Goal: Task Accomplishment & Management: Complete application form

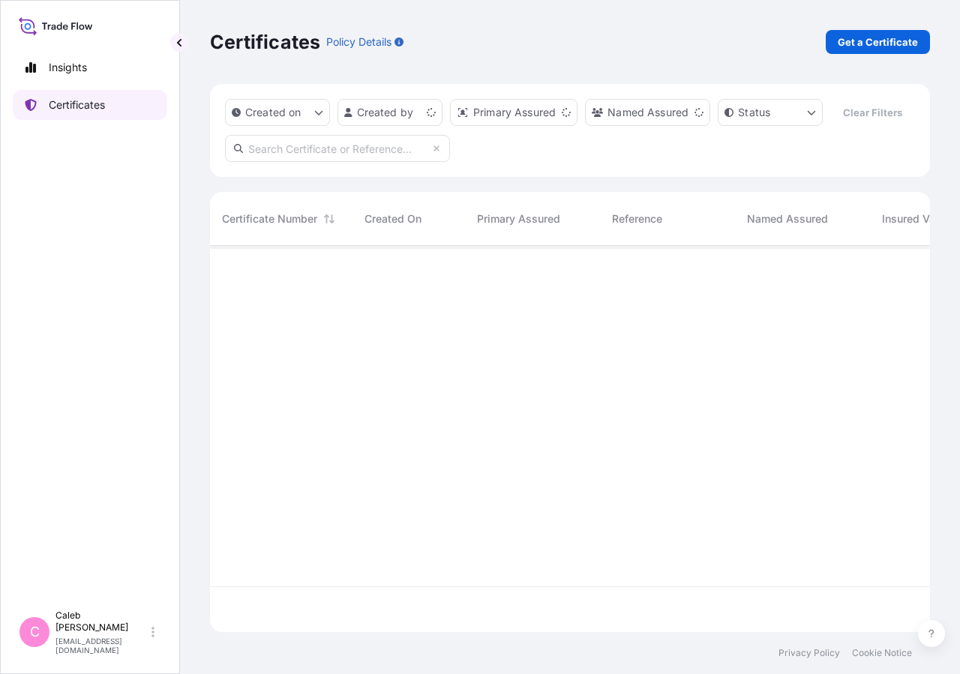
scroll to position [350, 707]
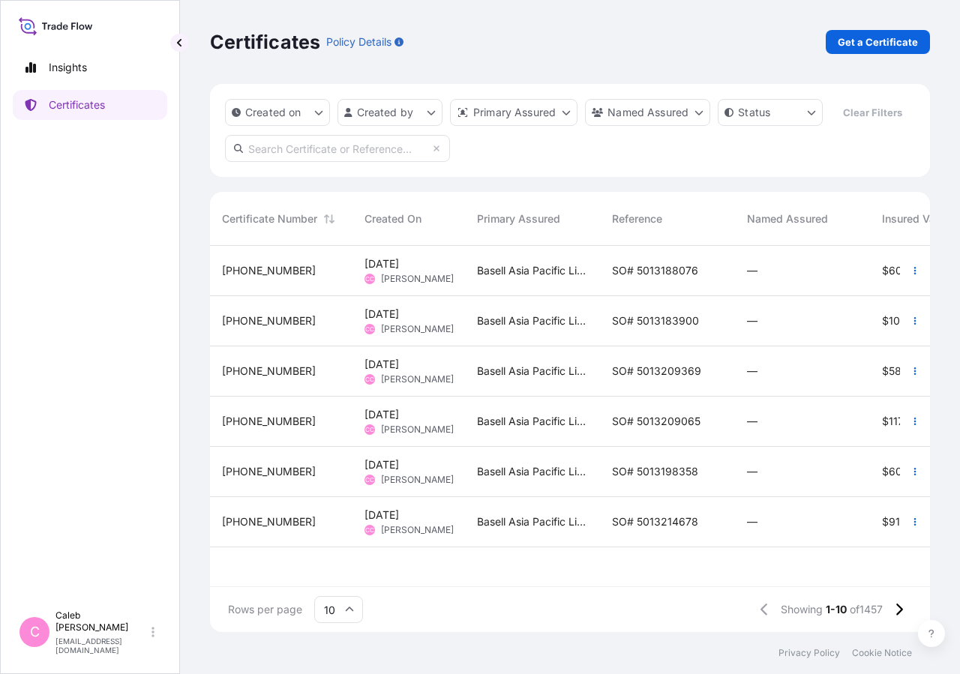
click at [288, 162] on input "text" at bounding box center [337, 148] width 225 height 27
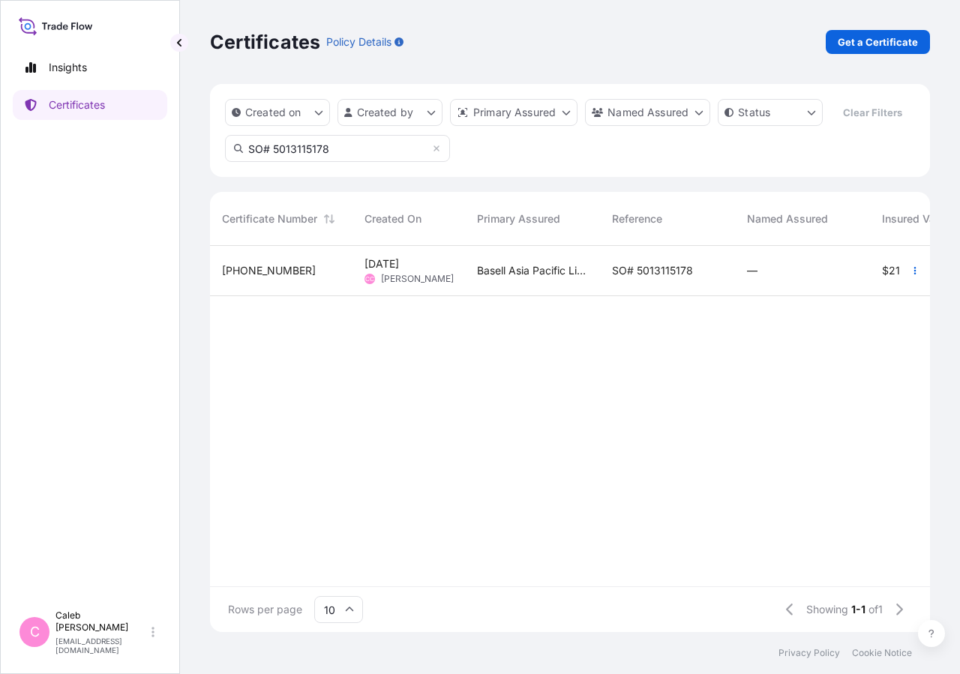
click at [331, 162] on input "SO# 5013115178" at bounding box center [337, 148] width 225 height 27
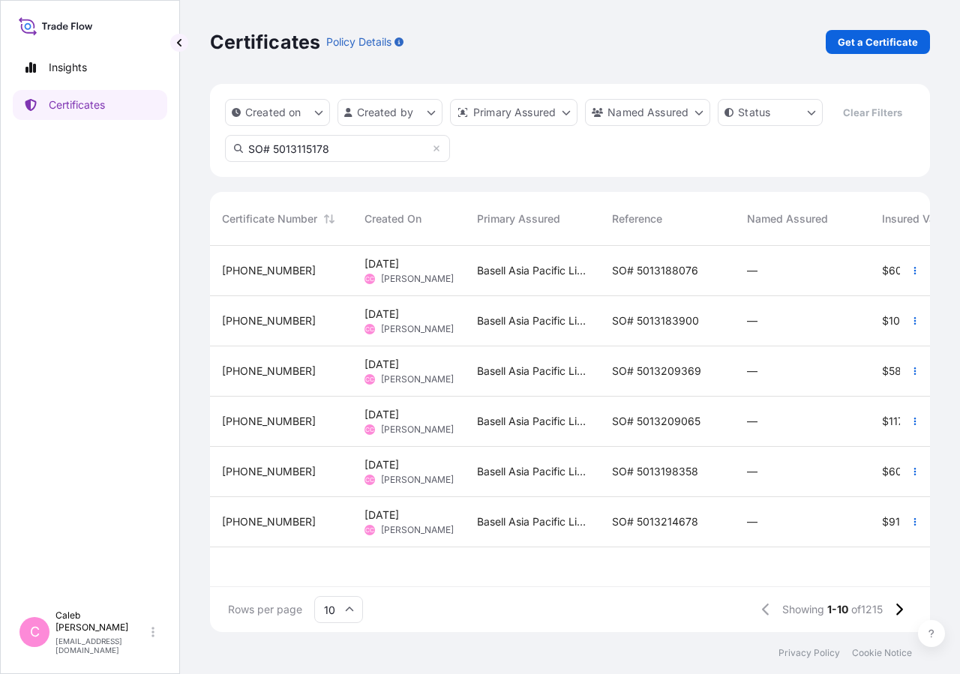
click at [331, 162] on input "SO# 5013115178" at bounding box center [337, 148] width 225 height 27
click at [339, 162] on input "SO# 5013115178" at bounding box center [337, 148] width 225 height 27
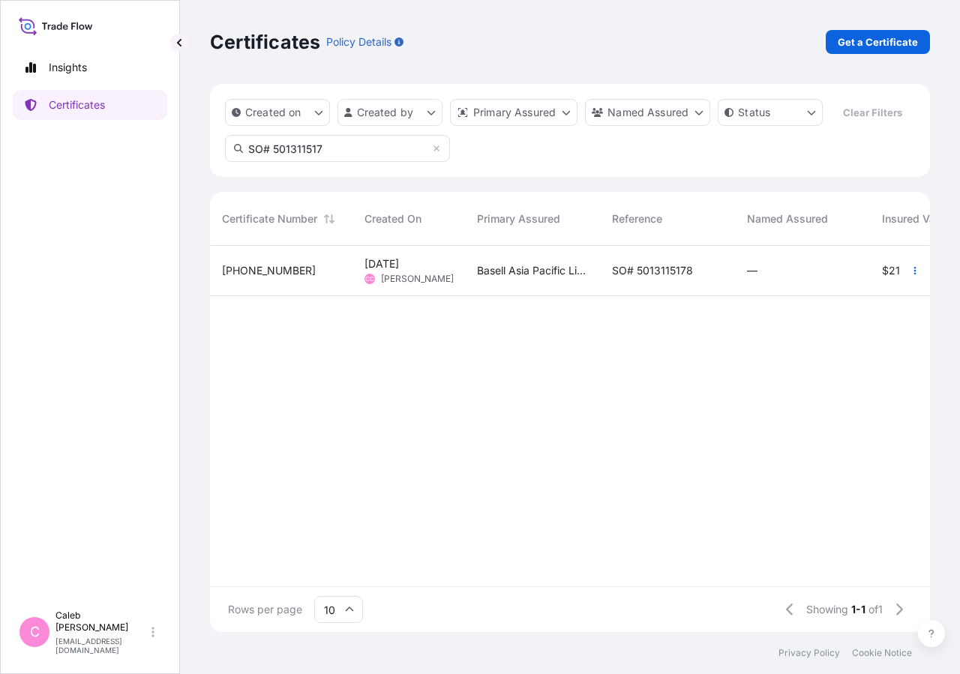
type input "SO# 501311517"
click at [576, 293] on div "Basell Asia Pacific Limited" at bounding box center [532, 271] width 135 height 50
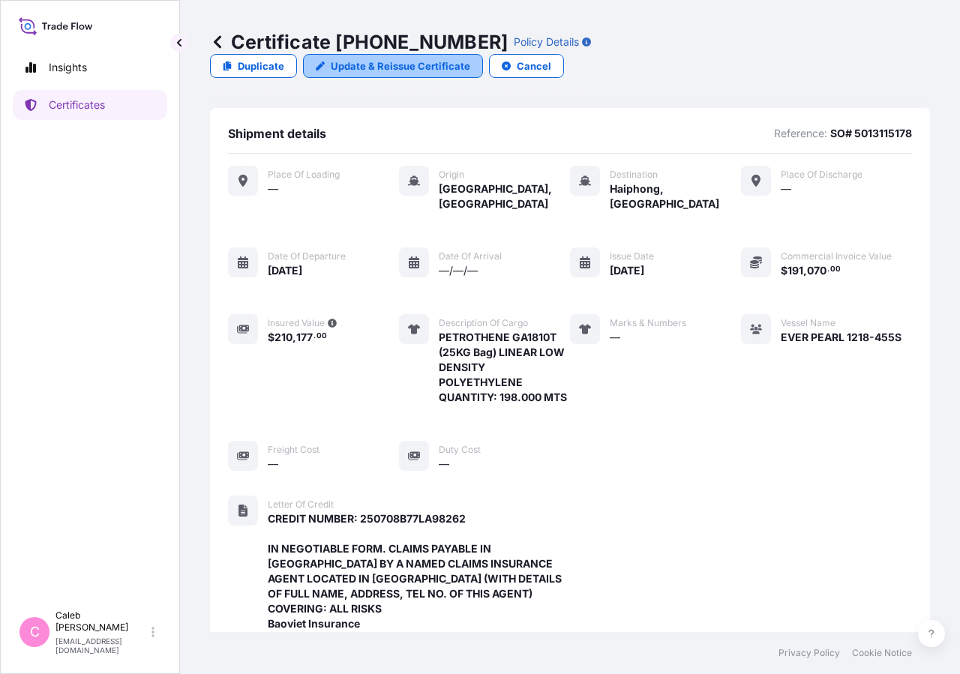
click at [470, 58] on p "Update & Reissue Certificate" at bounding box center [400, 65] width 139 height 15
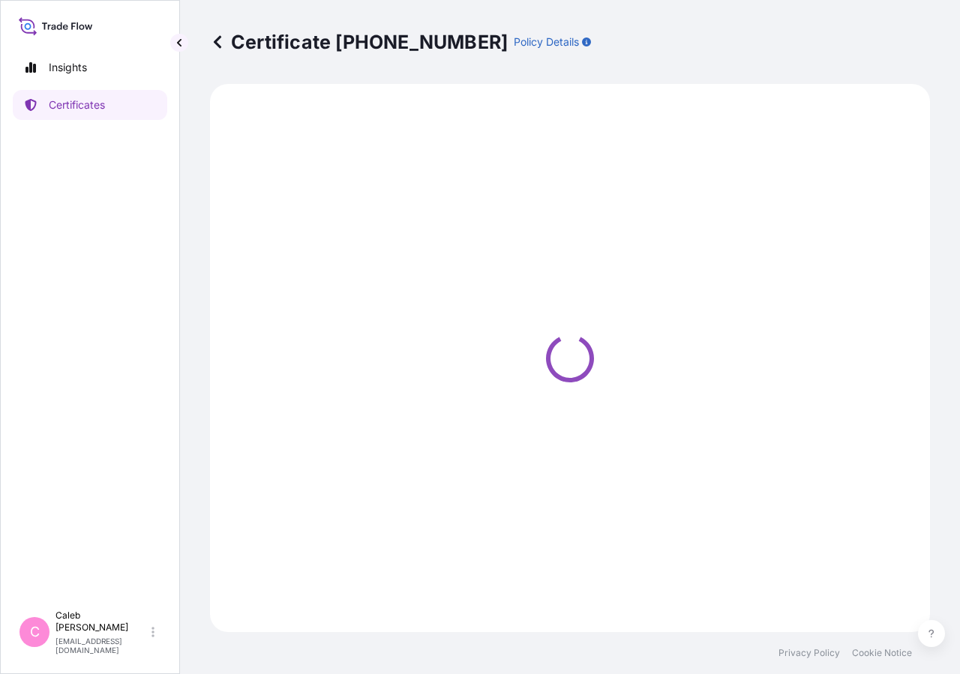
select select "Sea"
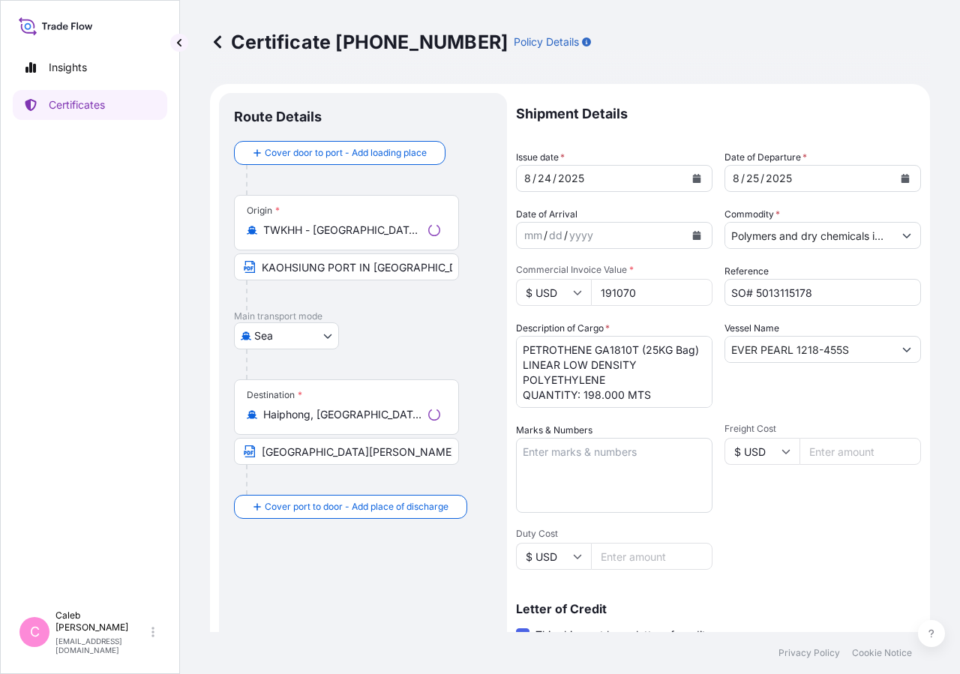
select select "32034"
click at [897, 183] on button "Calendar" at bounding box center [905, 178] width 24 height 24
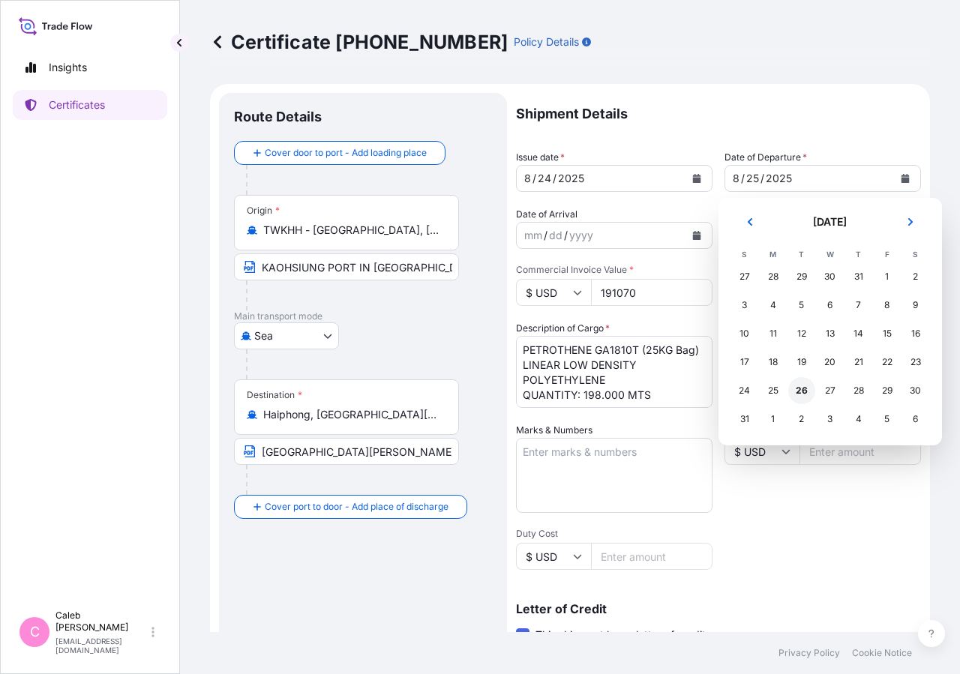
click at [798, 396] on div "26" at bounding box center [801, 390] width 27 height 27
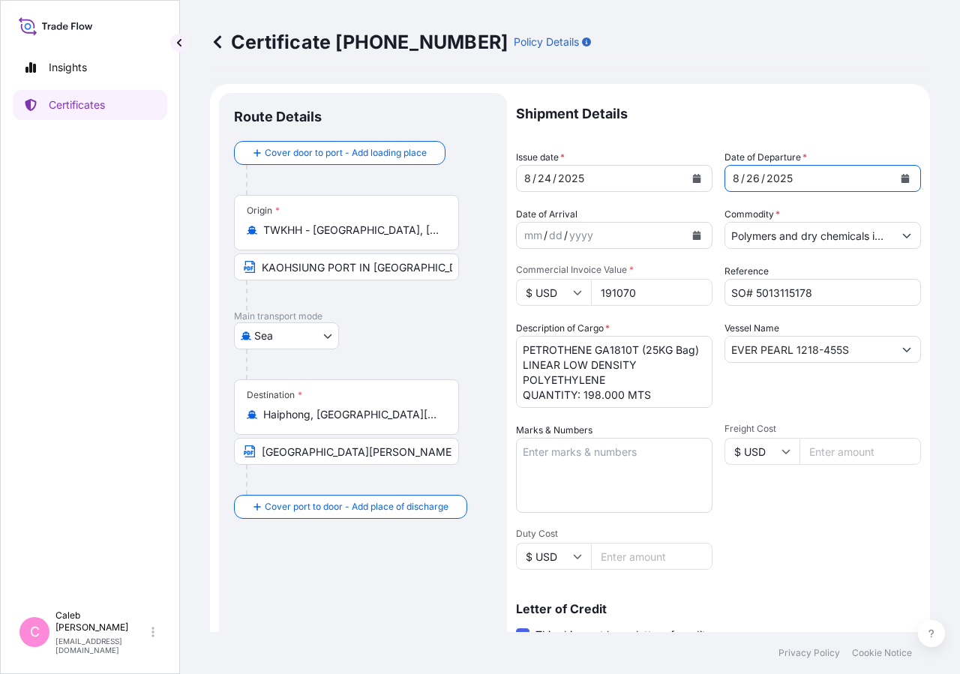
click at [685, 178] on button "Calendar" at bounding box center [697, 178] width 24 height 24
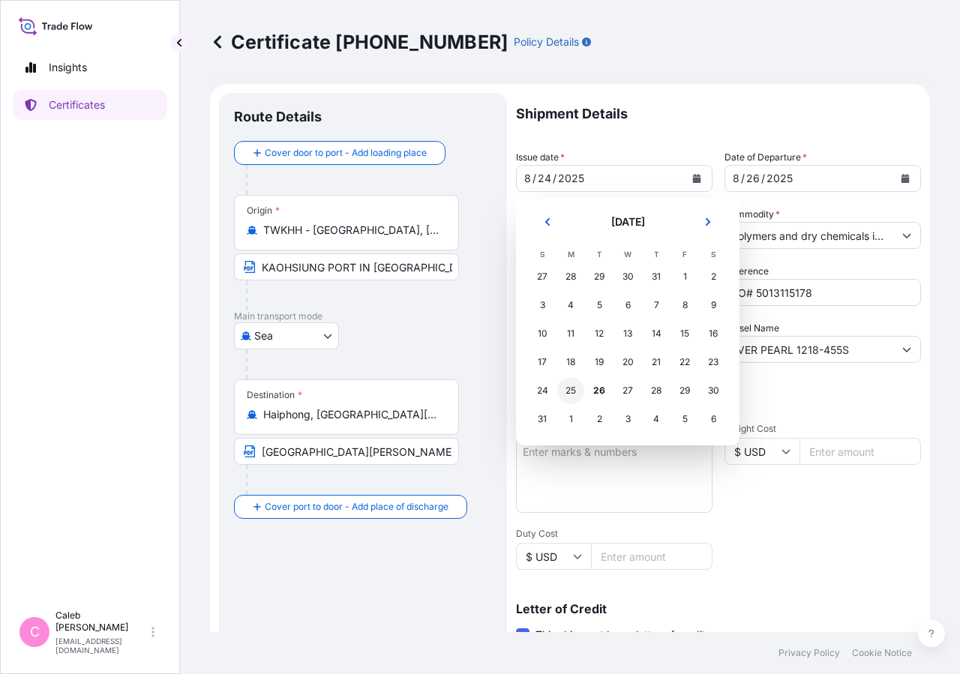
click at [568, 392] on div "25" at bounding box center [570, 390] width 27 height 27
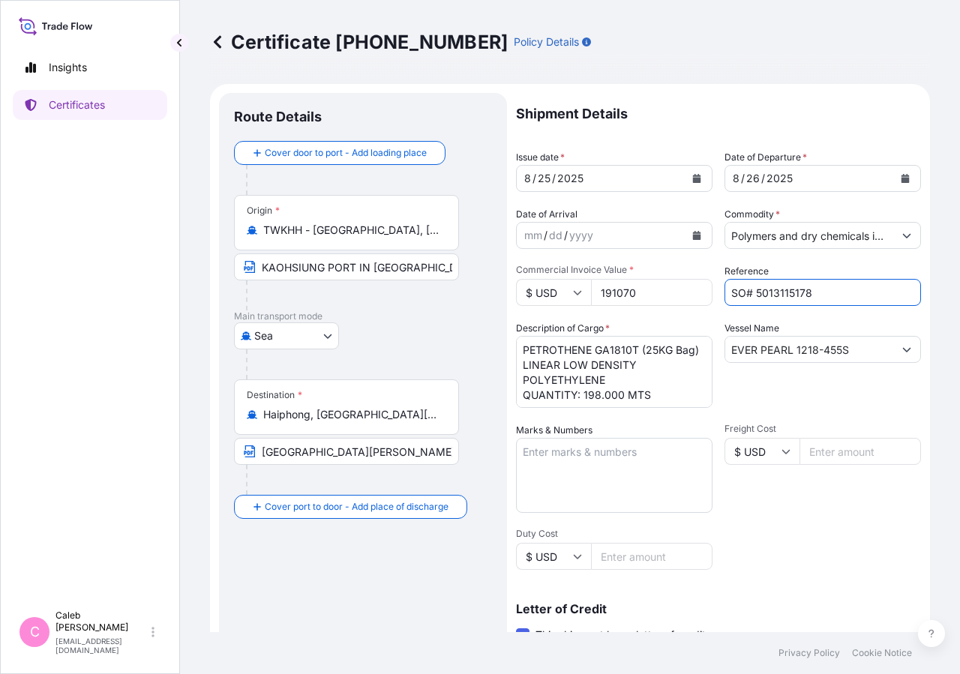
click at [810, 283] on input "SO# 5013115178" at bounding box center [822, 292] width 196 height 27
drag, startPoint x: 814, startPoint y: 293, endPoint x: 749, endPoint y: 286, distance: 65.7
click at [749, 286] on input "SO# 5013115178" at bounding box center [822, 292] width 196 height 27
drag, startPoint x: 559, startPoint y: 344, endPoint x: 577, endPoint y: 345, distance: 17.3
click at [577, 345] on textarea "PETROTHENE GA1810T (25KG Bag) LINEAR LOW DENSITY POLYETHYLENE QUANTITY: 198.000…" at bounding box center [614, 372] width 196 height 72
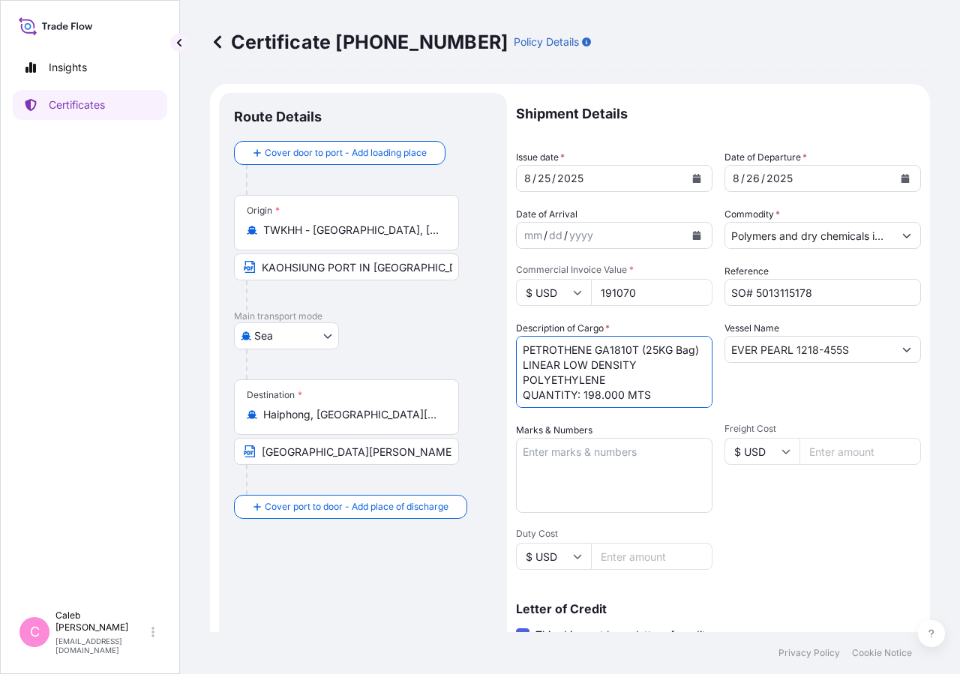
click at [522, 354] on textarea "PETROTHENE GA1810T (25KG Bag) LINEAR LOW DENSITY POLYETHYLENE QUANTITY: 198.000…" at bounding box center [614, 372] width 196 height 72
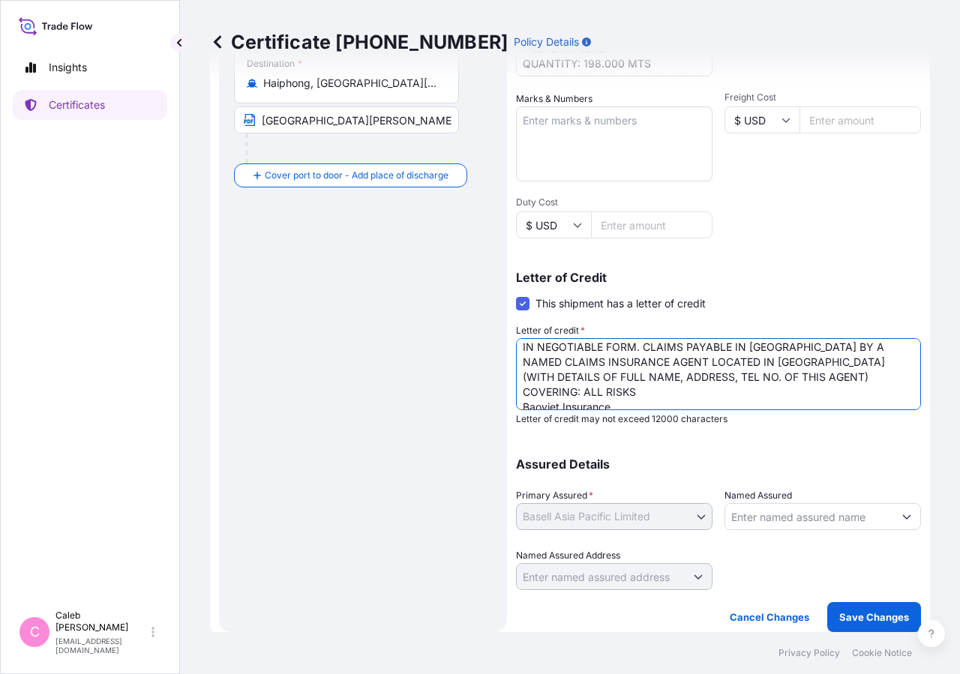
scroll to position [41, 0]
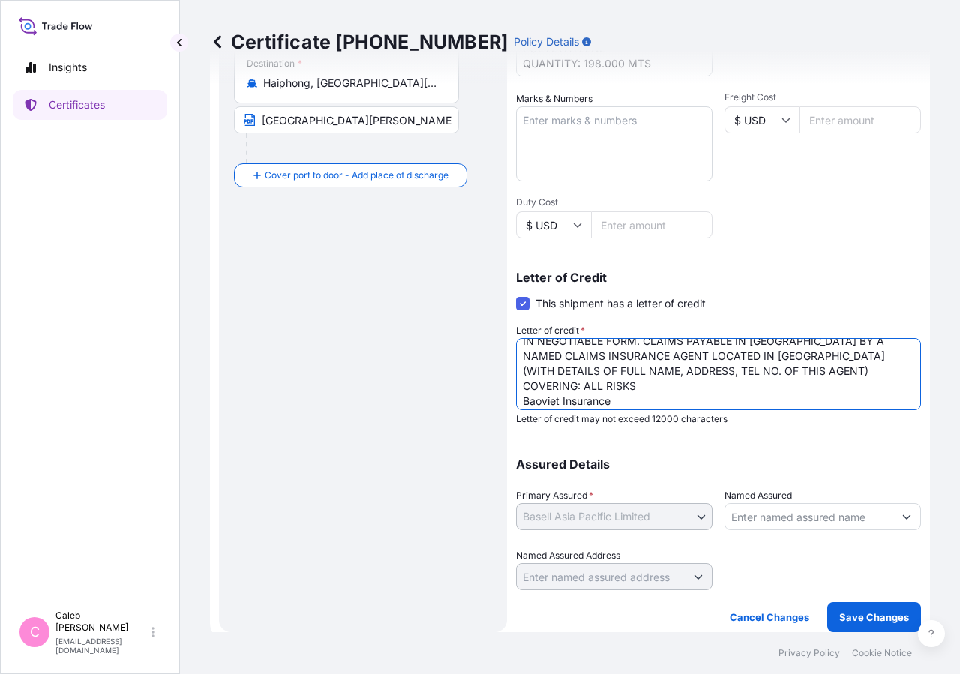
click at [777, 372] on textarea "CREDIT NUMBER: 250708B77LA98262 IN NEGOTIABLE FORM. CLAIMS PAYABLE IN [GEOGRAPH…" at bounding box center [718, 374] width 405 height 72
drag, startPoint x: 775, startPoint y: 368, endPoint x: 888, endPoint y: 373, distance: 113.4
click at [888, 373] on textarea "CREDIT NUMBER: 250708B77LA98262 IN NEGOTIABLE FORM. CLAIMS PAYABLE IN [GEOGRAPH…" at bounding box center [718, 374] width 405 height 72
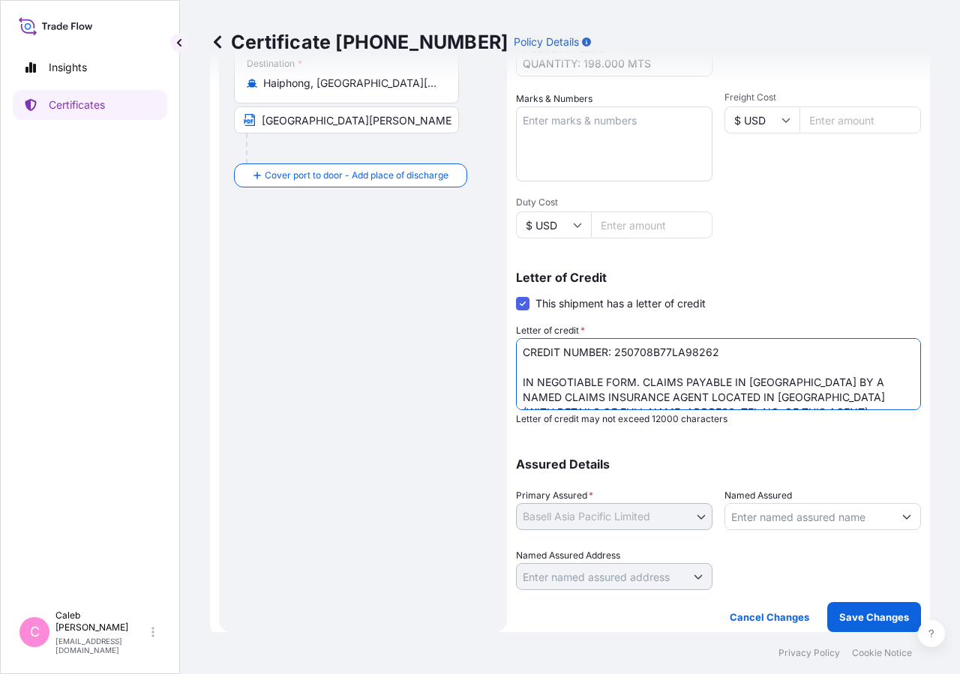
click at [684, 375] on textarea "CREDIT NUMBER: 250708B77LA98262 IN NEGOTIABLE FORM. CLAIMS PAYABLE IN [GEOGRAPH…" at bounding box center [718, 374] width 405 height 72
click at [762, 354] on textarea "CREDIT NUMBER: 250708B77LA98262 IN NEGOTIABLE FORM. CLAIMS PAYABLE IN [GEOGRAPH…" at bounding box center [718, 374] width 405 height 72
click at [646, 385] on textarea "CREDIT NUMBER: 250708B77LA98262 IN NEGOTIABLE FORM. CLAIMS PAYABLE IN [GEOGRAPH…" at bounding box center [718, 374] width 405 height 72
click at [543, 364] on textarea "CREDIT NUMBER: 250708B77LA98262 IN NEGOTIABLE FORM. CLAIMS PAYABLE IN [GEOGRAPH…" at bounding box center [718, 374] width 405 height 72
paste textarea "COVERING: ALL RISKS"
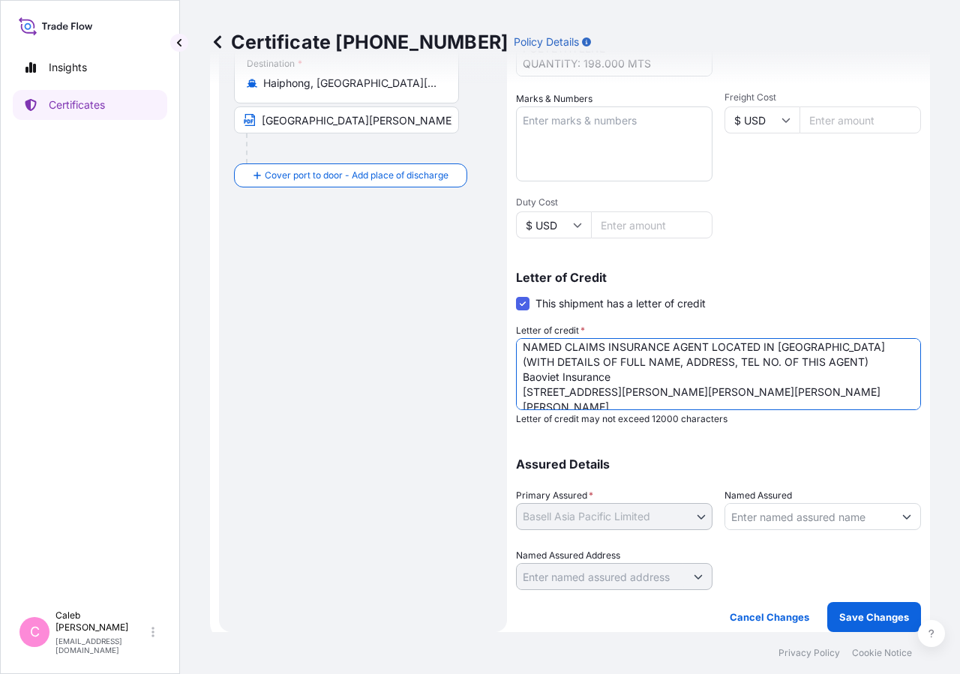
scroll to position [68, 0]
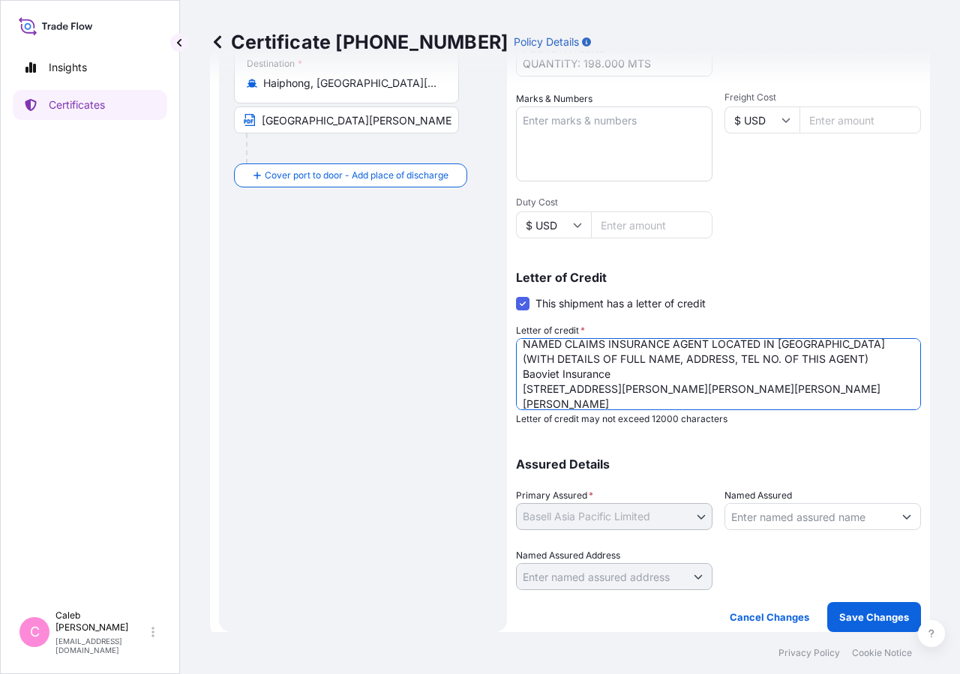
click at [794, 352] on textarea "CREDIT NUMBER: 250708B77LA98262 IN NEGOTIABLE FORM. CLAIMS PAYABLE IN [GEOGRAPH…" at bounding box center [718, 374] width 405 height 72
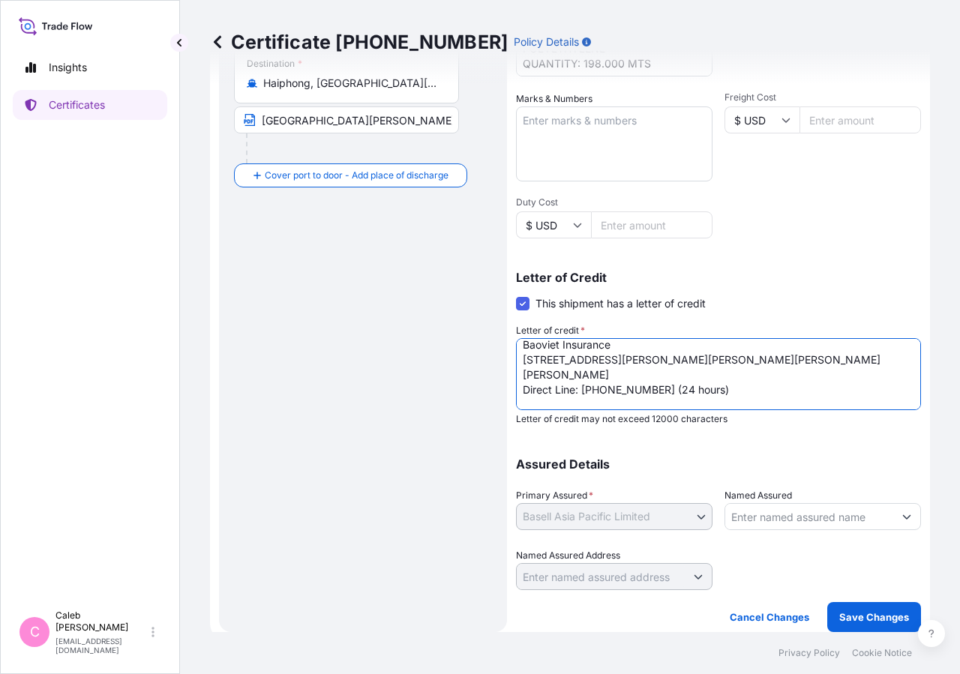
click at [558, 382] on textarea "CREDIT NUMBER: 250708B77LA98262 IN NEGOTIABLE FORM. CLAIMS PAYABLE IN [GEOGRAPH…" at bounding box center [718, 374] width 405 height 72
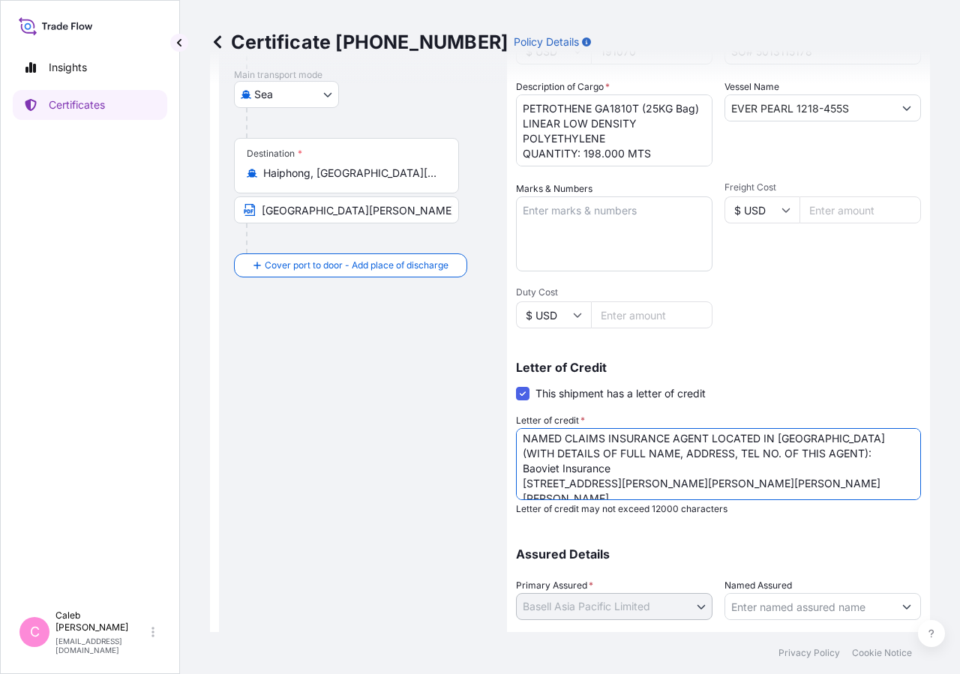
scroll to position [121, 0]
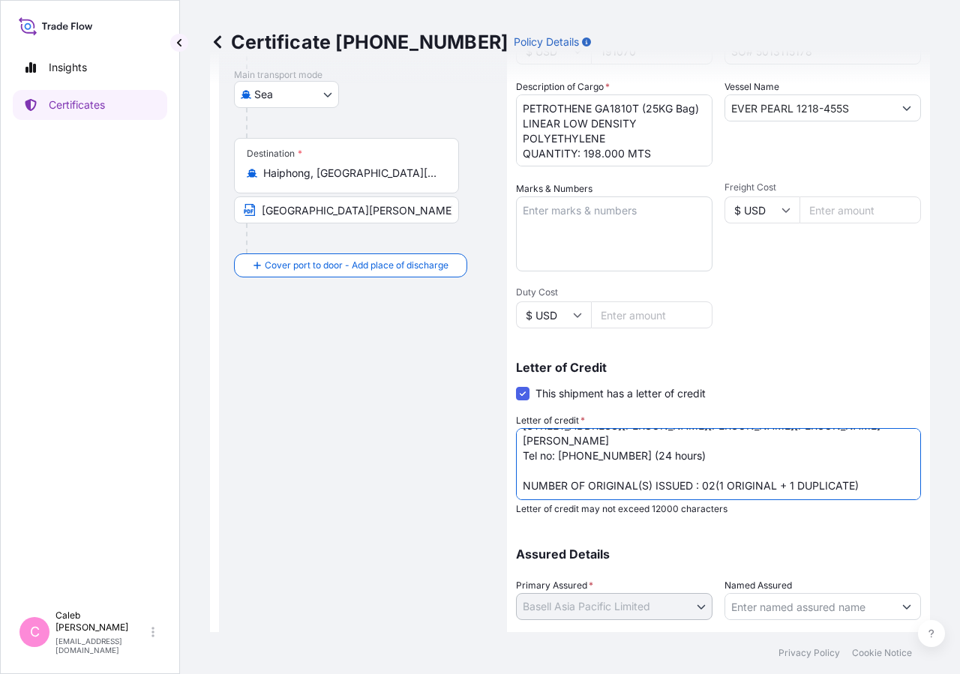
click at [550, 456] on textarea "CREDIT NUMBER: 250708B77LA98262 IN NEGOTIABLE FORM. CLAIMS PAYABLE IN [GEOGRAPH…" at bounding box center [718, 464] width 405 height 72
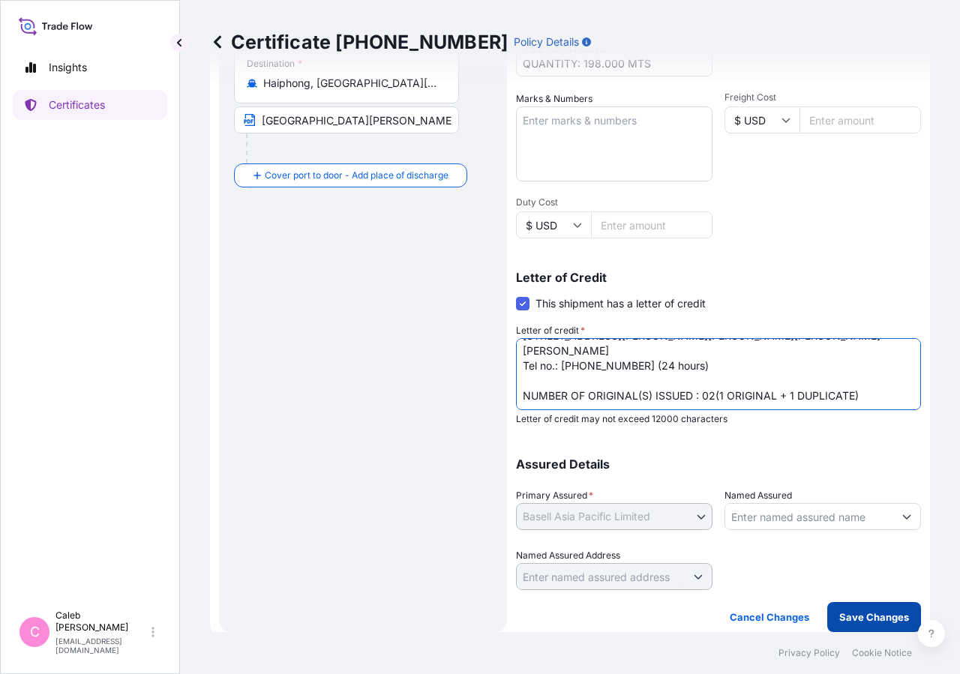
type textarea "CREDIT NUMBER: 250708B77LA98262 COVERING: ALL RISKS IN NEGOTIABLE FORM. CLAIMS …"
click at [871, 611] on p "Save Changes" at bounding box center [874, 617] width 70 height 15
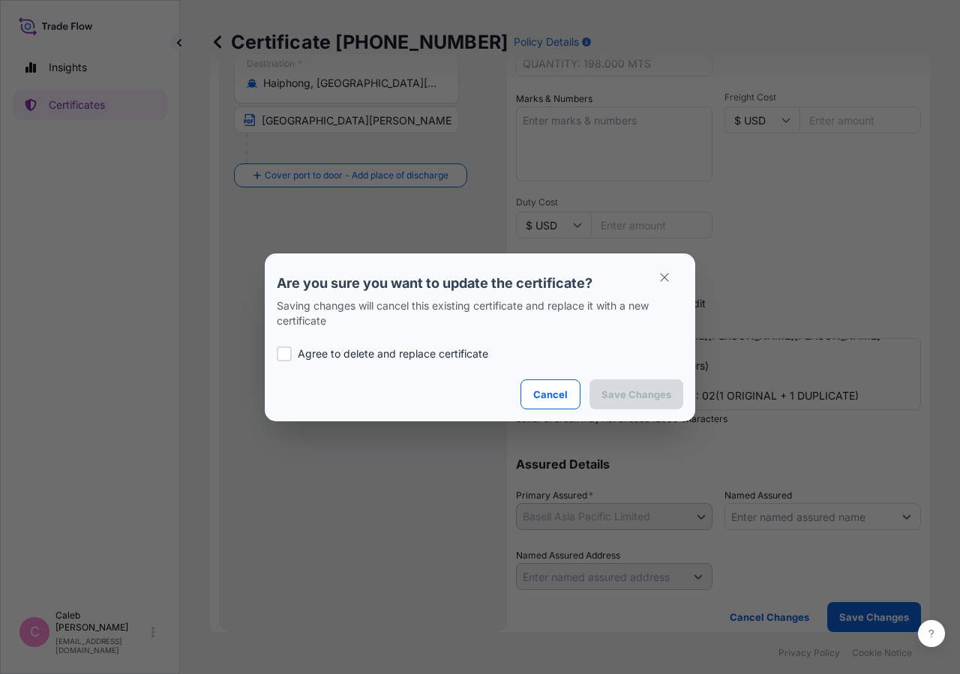
click at [288, 352] on div at bounding box center [284, 353] width 15 height 15
checkbox input "true"
click at [609, 394] on p "Save Changes" at bounding box center [636, 394] width 70 height 15
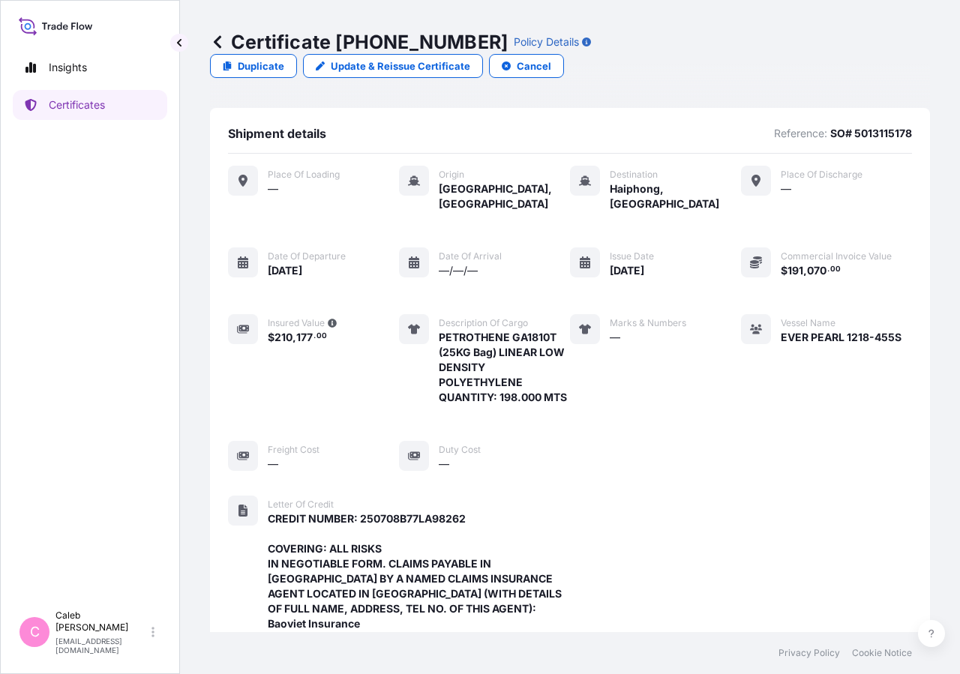
scroll to position [553, 0]
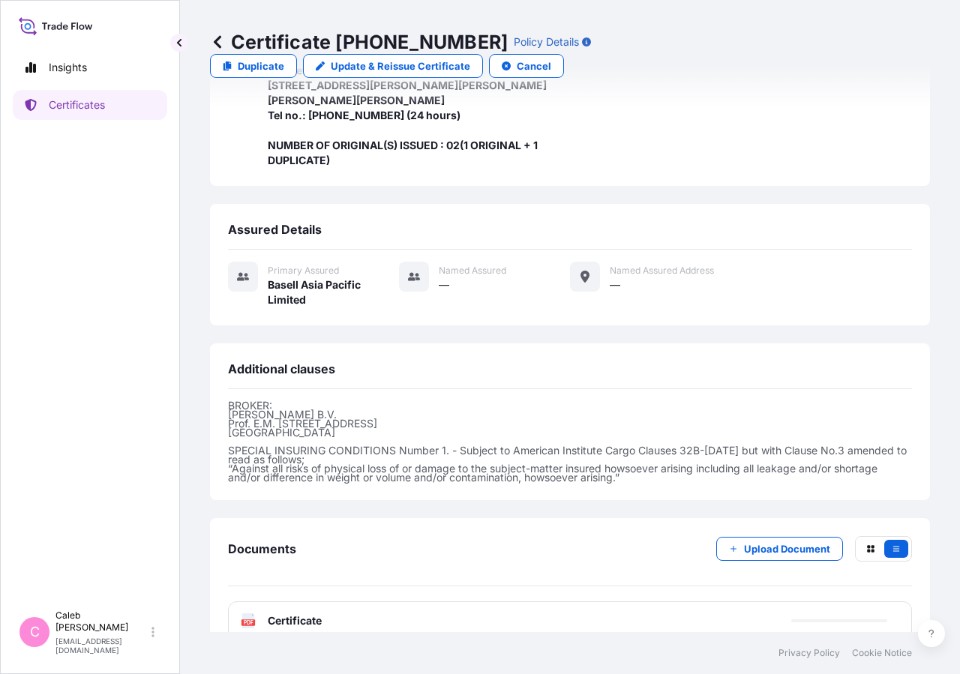
click at [285, 613] on span "Certificate" at bounding box center [295, 620] width 54 height 15
click at [294, 613] on span "Certificate" at bounding box center [295, 620] width 54 height 15
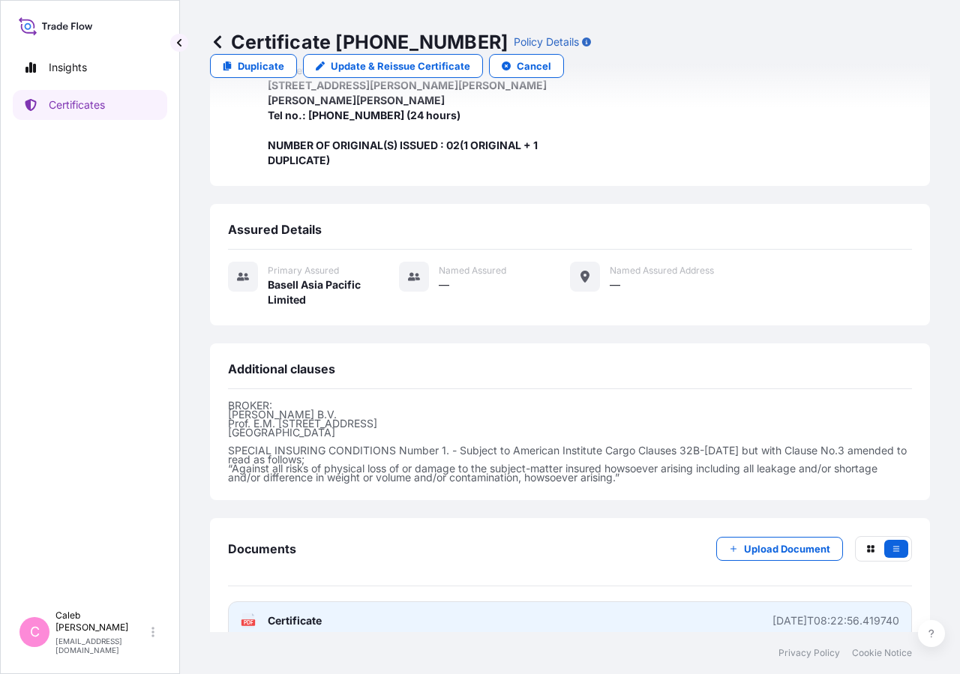
click at [298, 613] on span "Certificate" at bounding box center [295, 620] width 54 height 15
